Goal: Ask a question

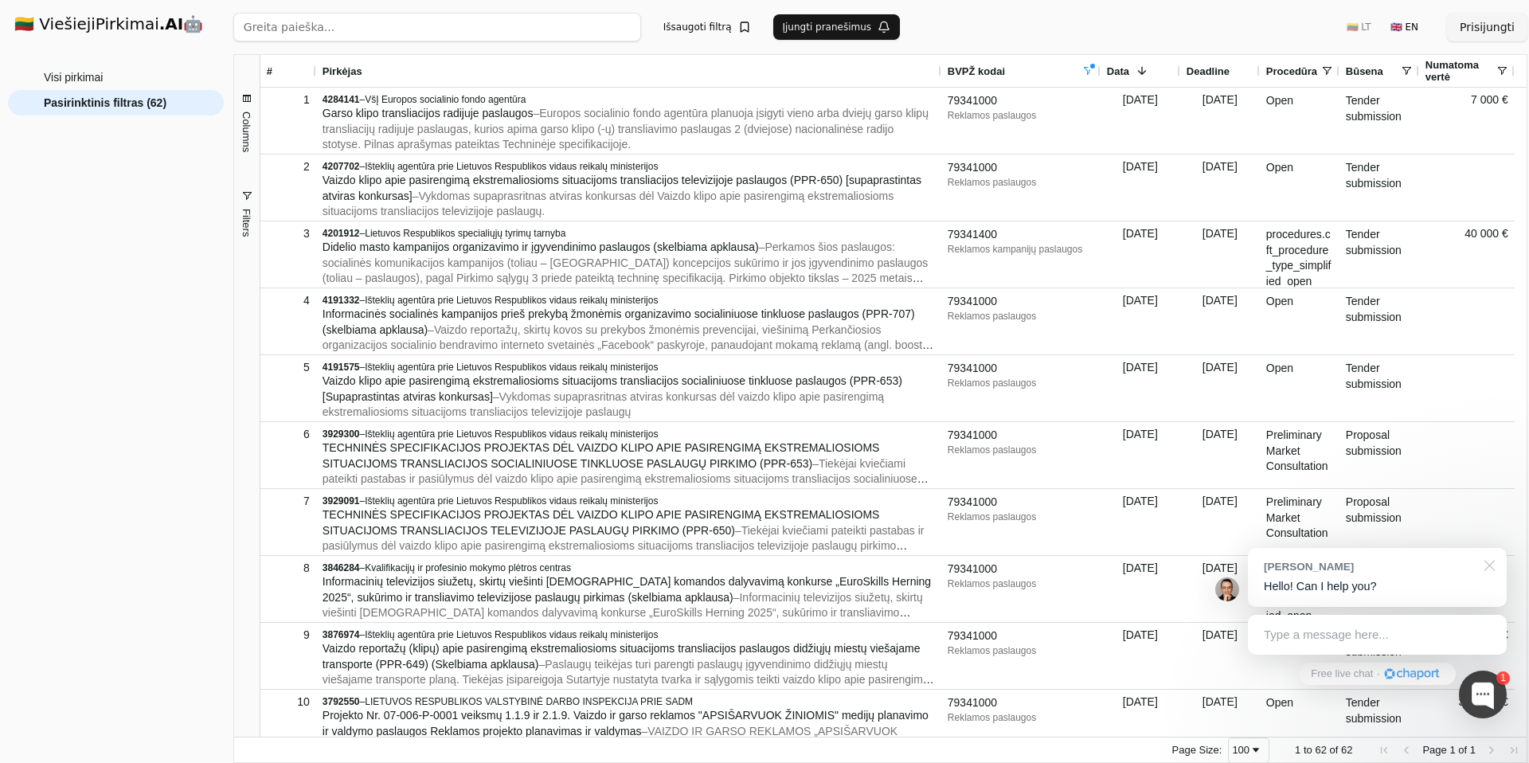
click at [1485, 565] on div at bounding box center [1487, 564] width 40 height 33
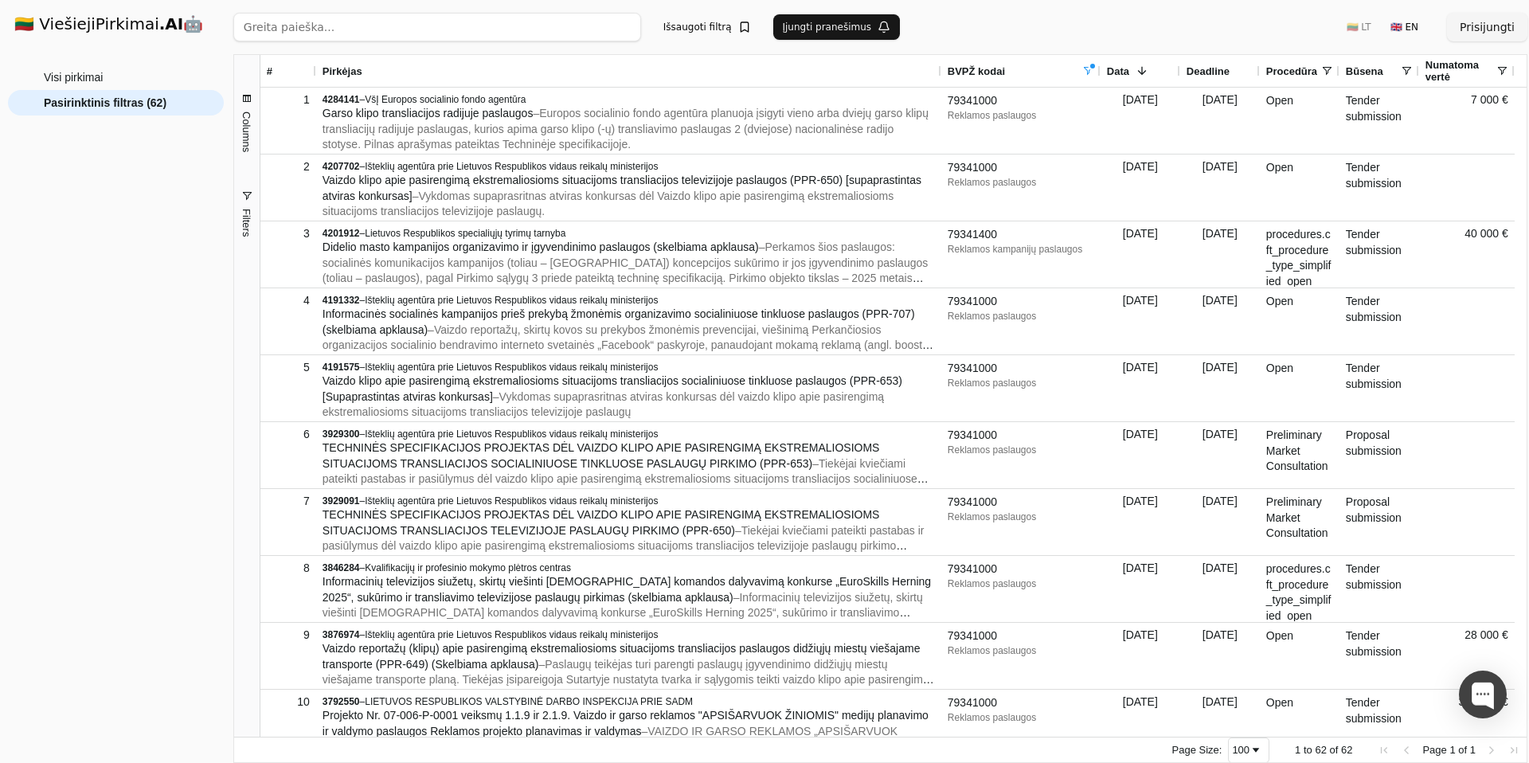
click at [582, 36] on input "search" at bounding box center [437, 27] width 408 height 29
click at [109, 200] on div "Visi pirkimai Pasirinktinis filtras (62)" at bounding box center [116, 408] width 216 height 686
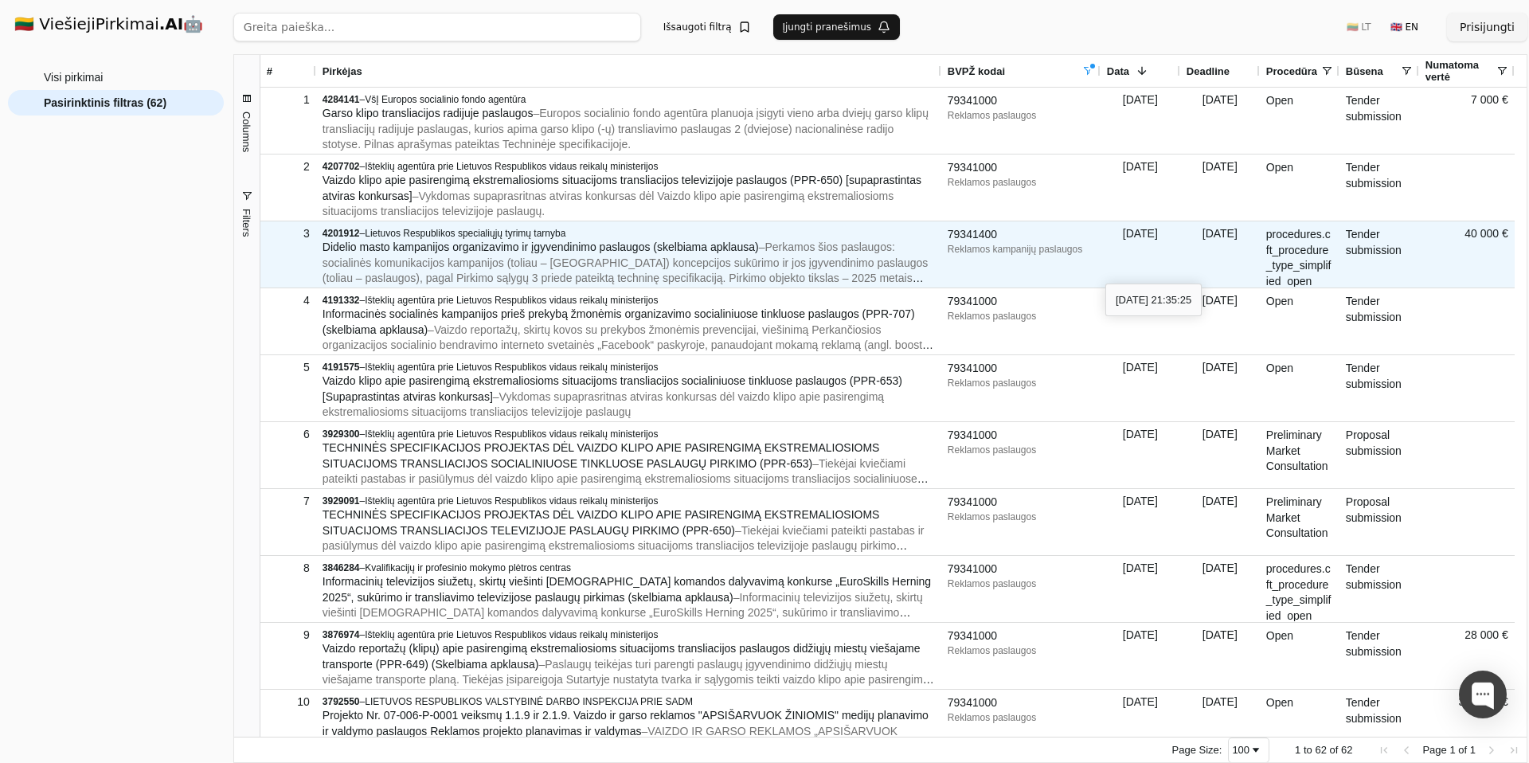
click at [1105, 269] on div "[DATE]" at bounding box center [1141, 254] width 80 height 66
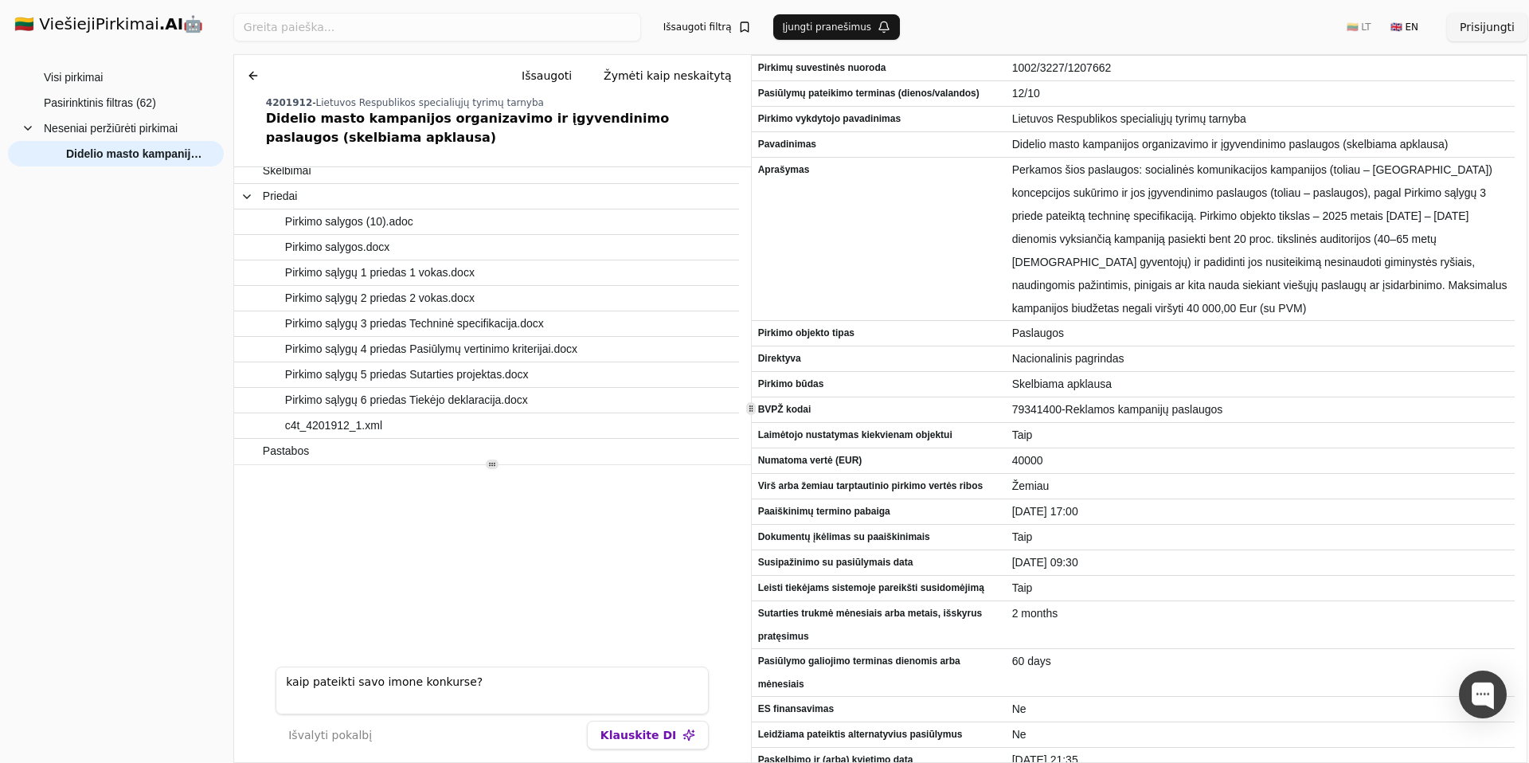
type textarea "kaip pateikti savo imone konkurse?"
click at [616, 742] on button "Klauskite DI" at bounding box center [648, 735] width 122 height 29
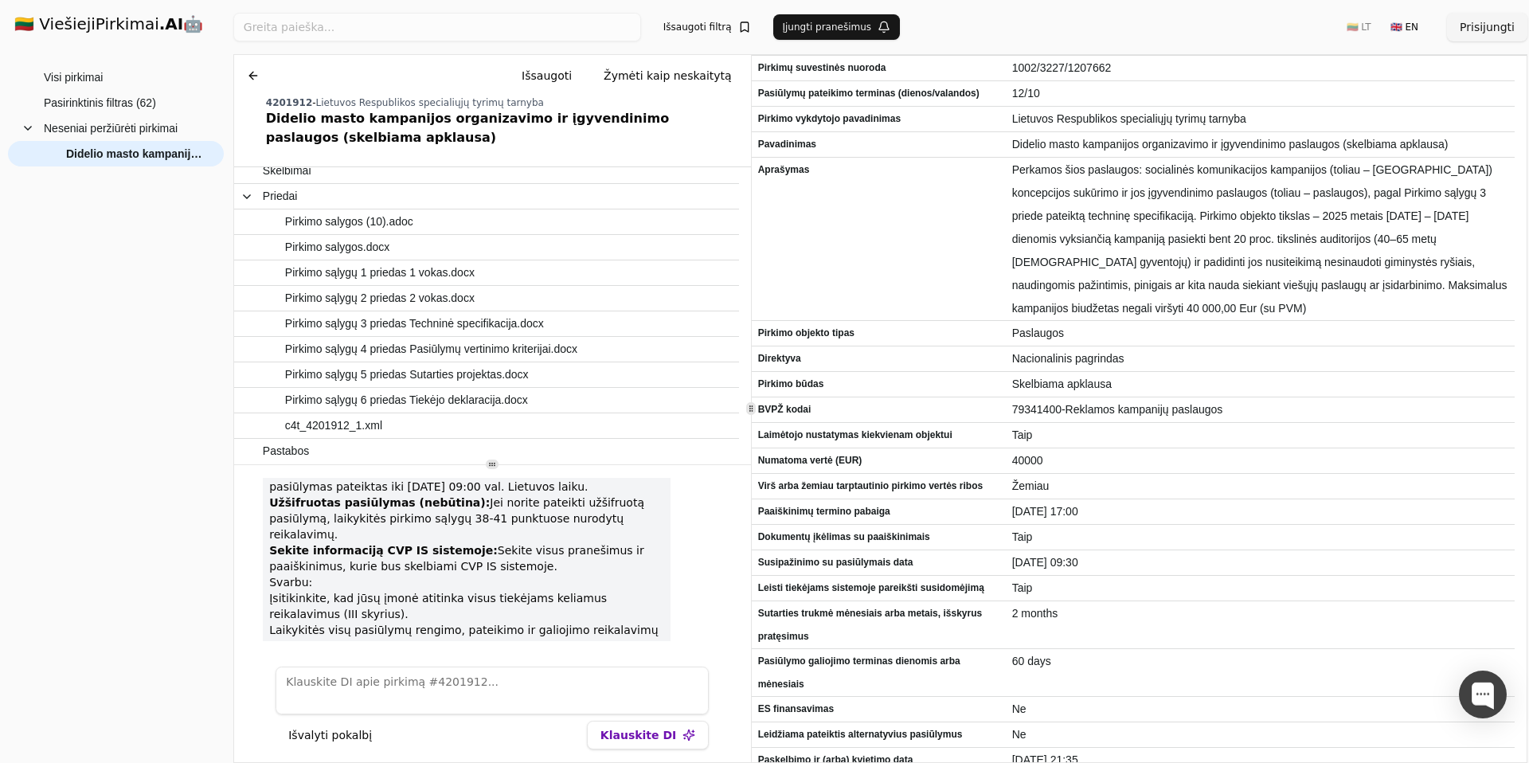
scroll to position [616, 0]
